Goal: Information Seeking & Learning: Learn about a topic

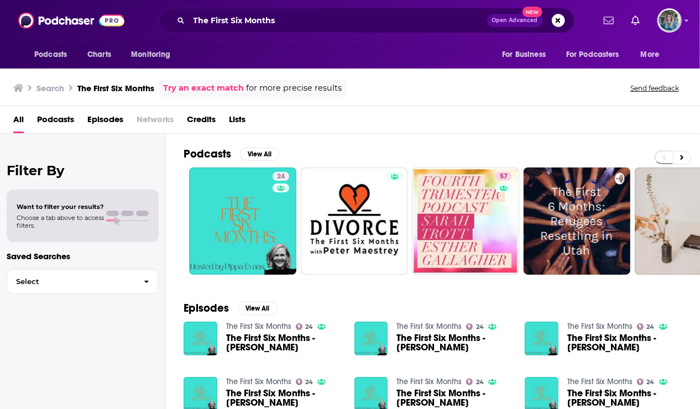
click at [306, 9] on div "The First Six Months Open Advanced New" at bounding box center [367, 20] width 416 height 25
click at [289, 23] on input "The First Six Months" at bounding box center [338, 21] width 298 height 18
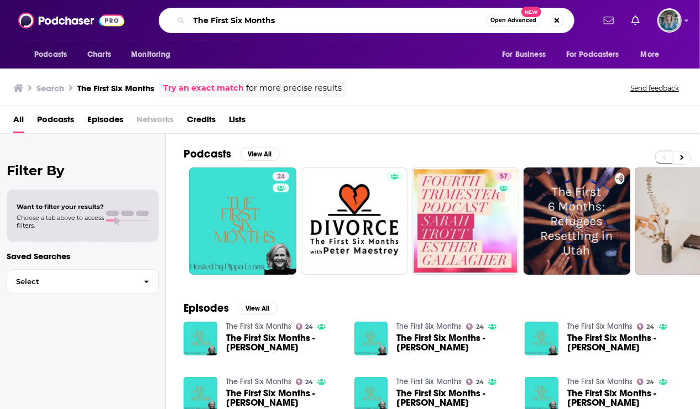
click at [289, 23] on input "The First Six Months" at bounding box center [337, 21] width 297 height 18
type input "better known"
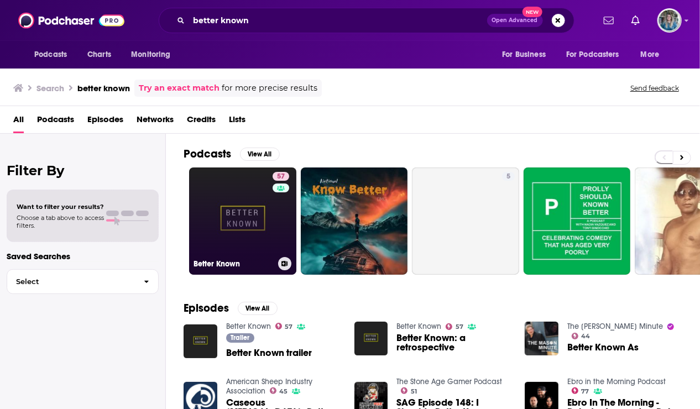
click at [246, 191] on link "57 Better Known" at bounding box center [242, 221] width 107 height 107
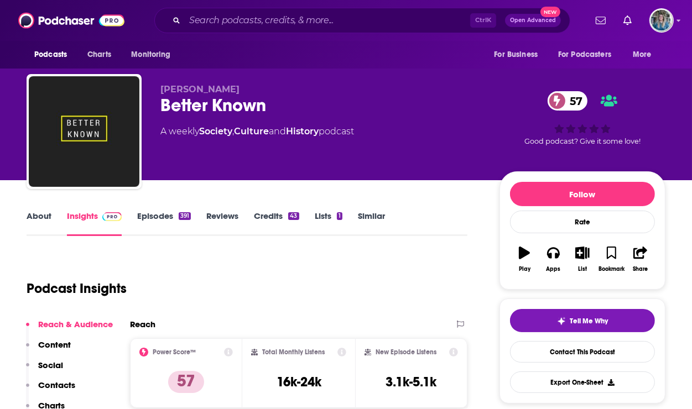
click at [39, 212] on link "About" at bounding box center [39, 223] width 25 height 25
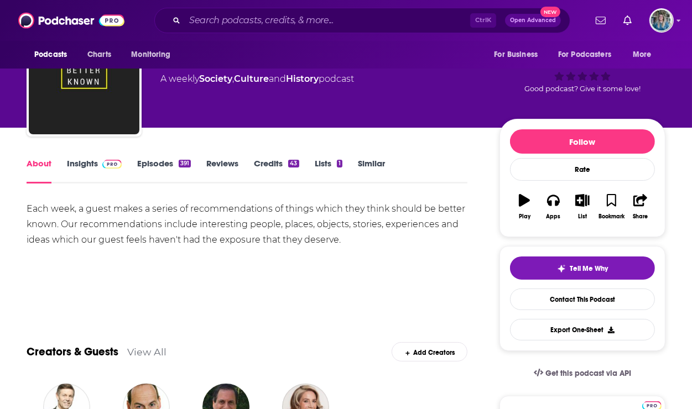
scroll to position [53, 0]
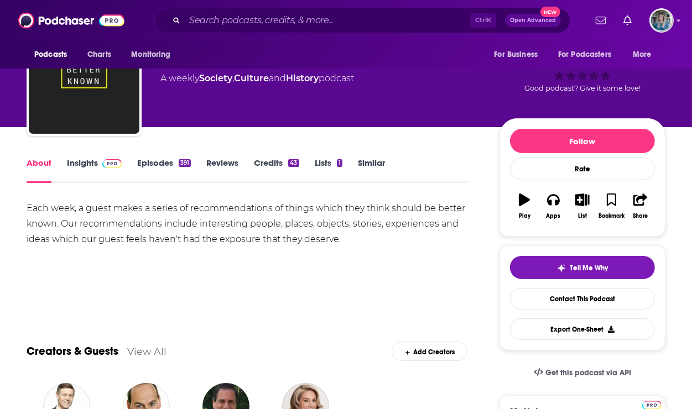
click at [95, 166] on link "Insights" at bounding box center [94, 170] width 55 height 25
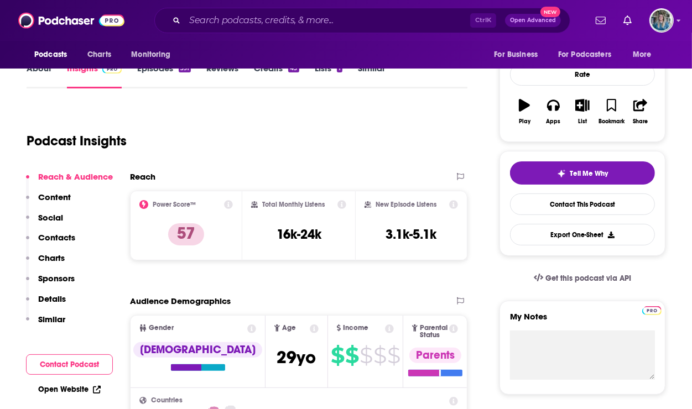
scroll to position [132, 0]
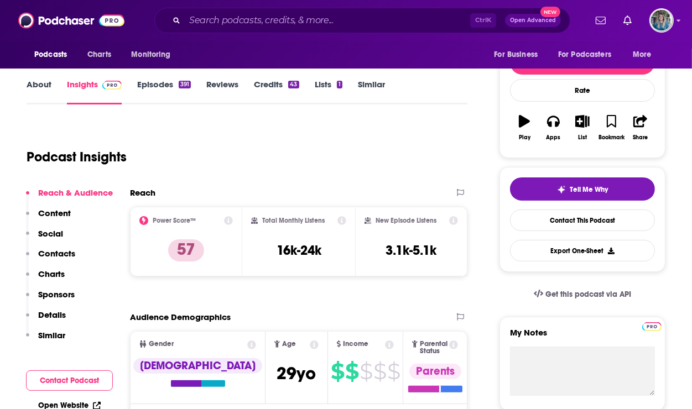
click at [167, 90] on link "Episodes 391" at bounding box center [164, 91] width 54 height 25
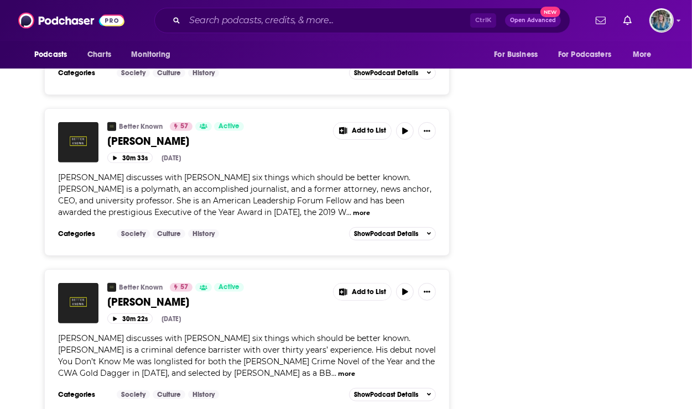
scroll to position [3974, 0]
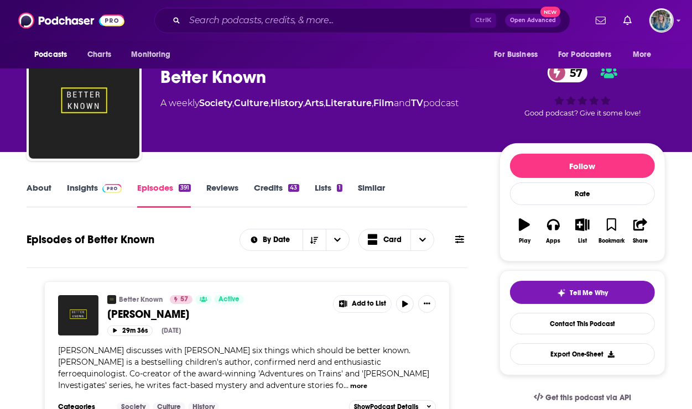
scroll to position [0, 0]
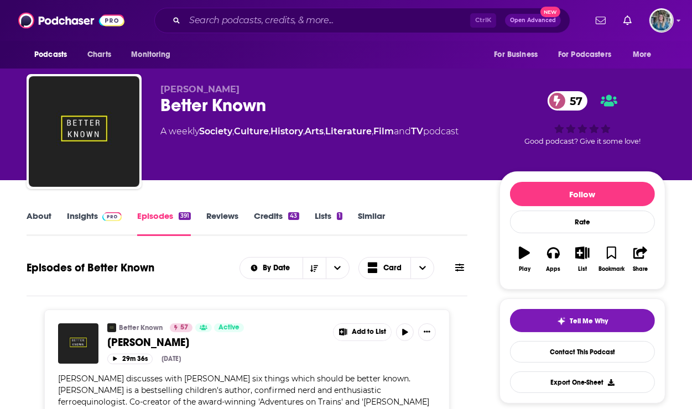
click at [38, 220] on link "About" at bounding box center [39, 223] width 25 height 25
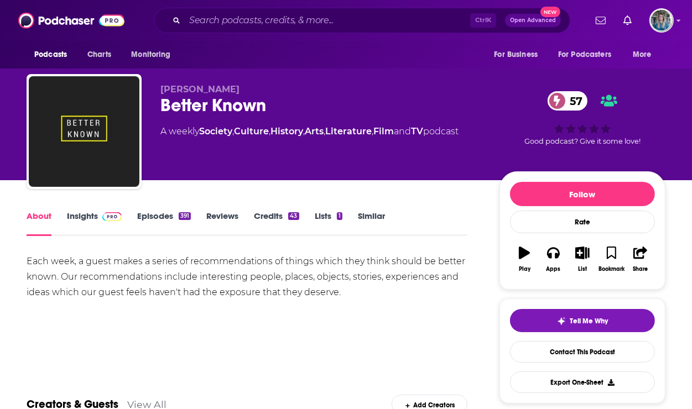
scroll to position [44, 0]
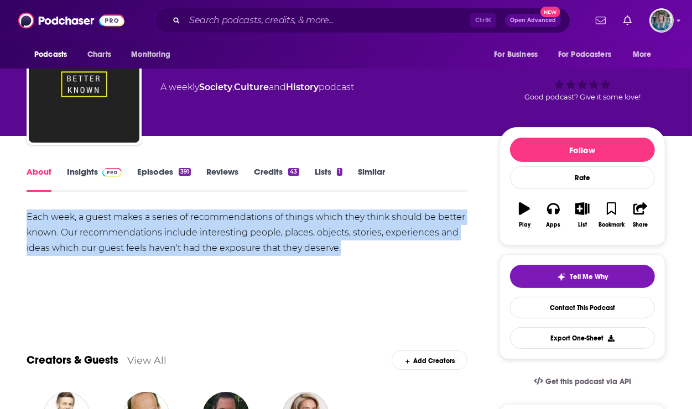
drag, startPoint x: 29, startPoint y: 212, endPoint x: 348, endPoint y: 247, distance: 320.9
click at [348, 247] on div "Each week, a guest makes a series of recommendations of things which they think…" at bounding box center [247, 233] width 441 height 46
drag, startPoint x: 348, startPoint y: 247, endPoint x: 315, endPoint y: 241, distance: 33.6
copy div "Each week, a guest makes a series of recommendations of things which they think…"
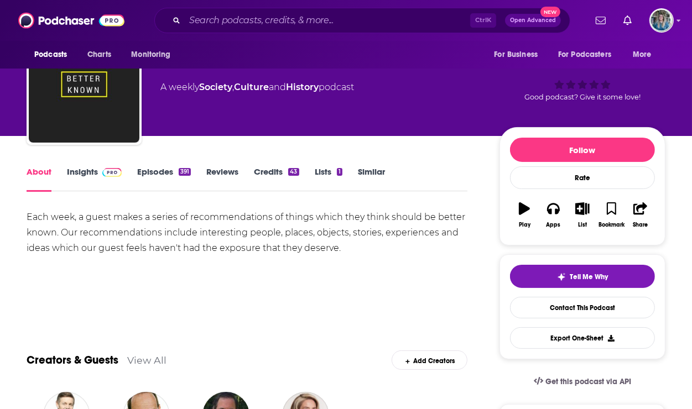
click at [91, 170] on link "Insights" at bounding box center [94, 178] width 55 height 25
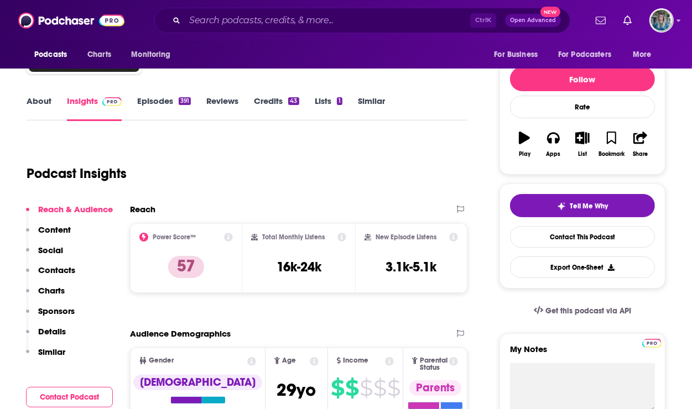
scroll to position [117, 0]
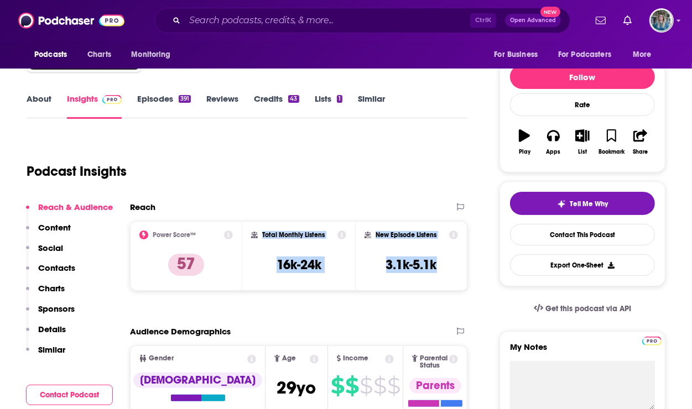
drag, startPoint x: 262, startPoint y: 232, endPoint x: 447, endPoint y: 258, distance: 187.6
click at [447, 258] on div "Power Score™ 57 Total Monthly Listens 16k-24k New Episode Listens 3.1k-5.1k" at bounding box center [298, 256] width 337 height 70
drag, startPoint x: 447, startPoint y: 258, endPoint x: 421, endPoint y: 262, distance: 26.4
copy div "Total Monthly Listens 16k-24k New Episode Listens 3.1k-5.1k"
